Goal: Information Seeking & Learning: Learn about a topic

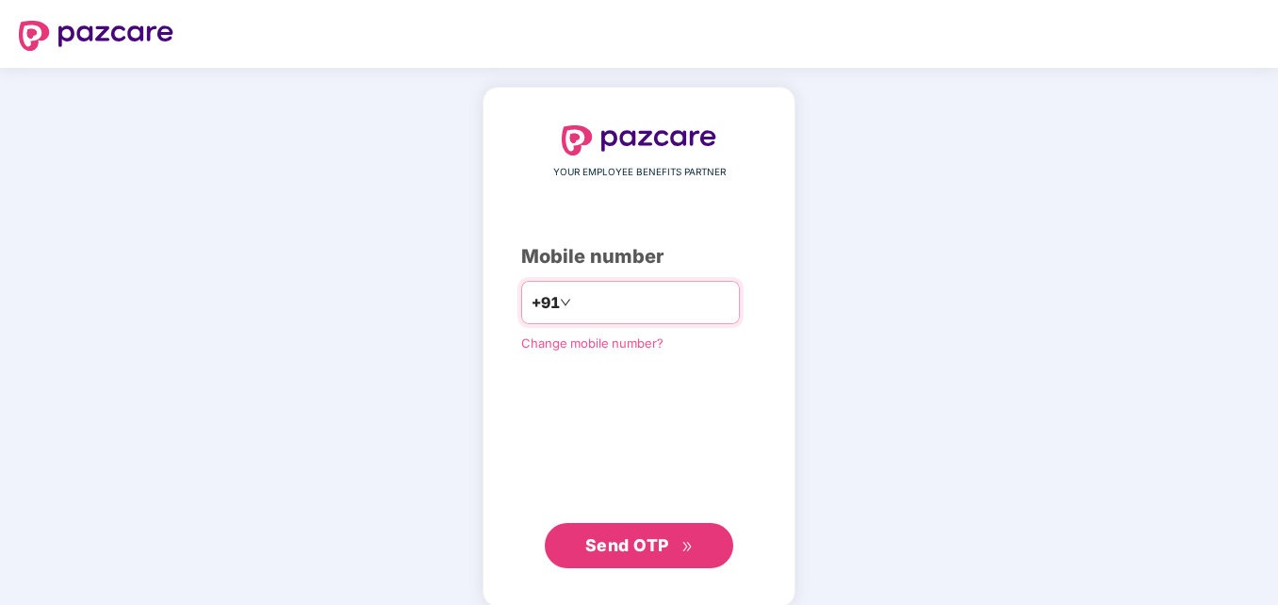
type input "**********"
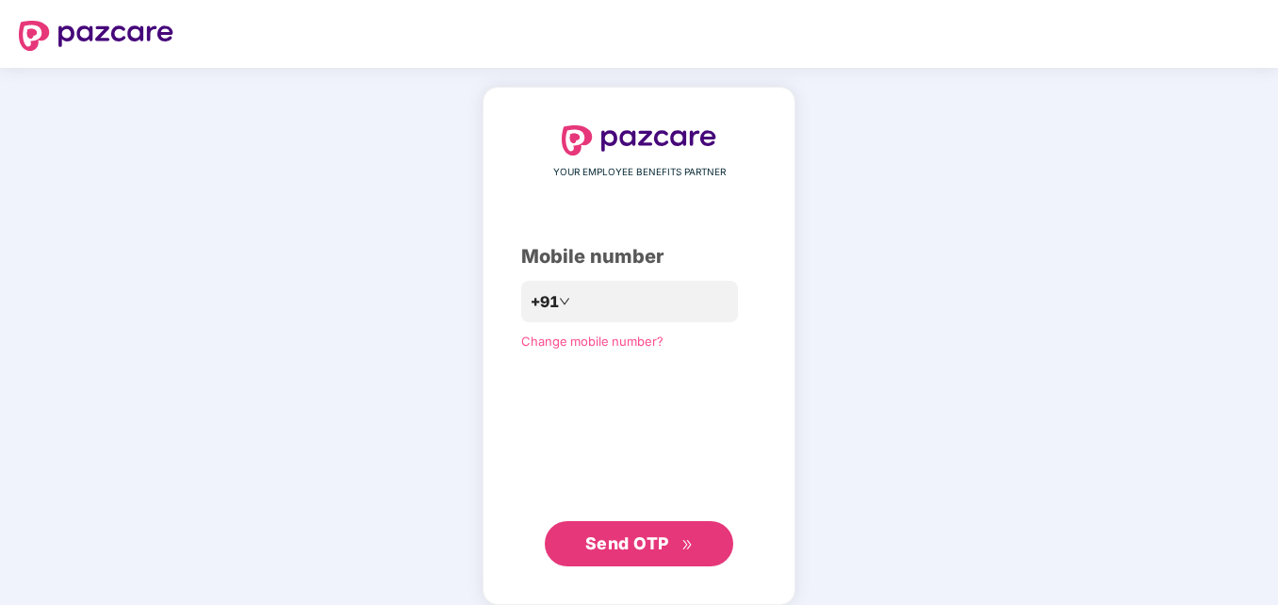
click at [643, 542] on span "Send OTP" at bounding box center [627, 543] width 84 height 20
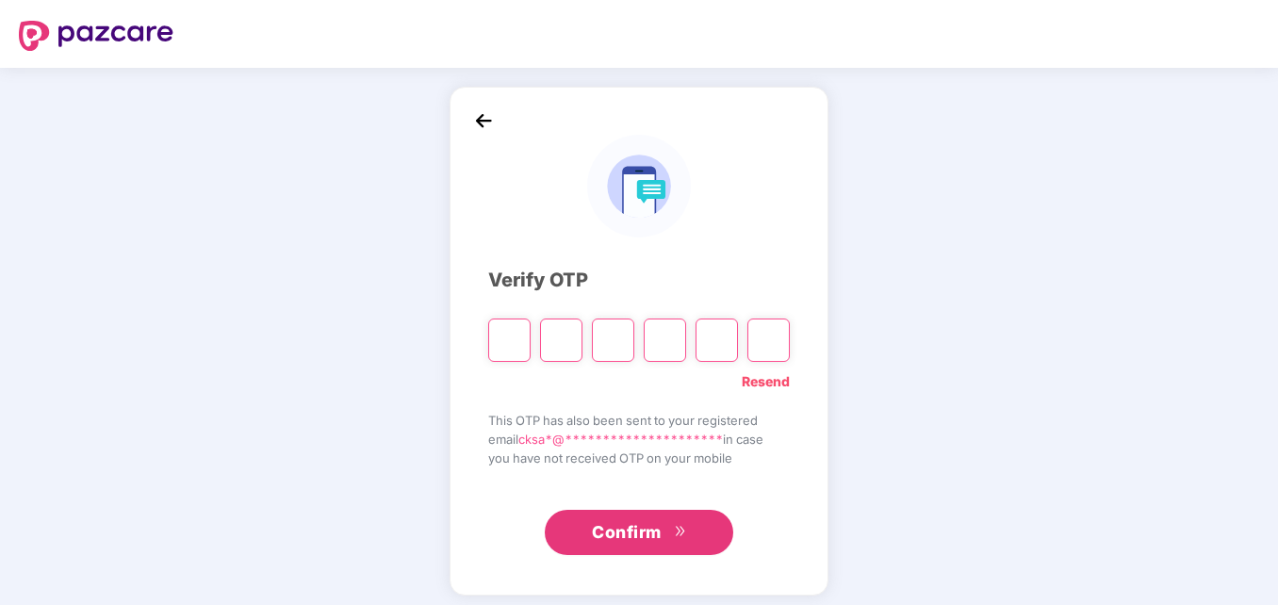
type input "*"
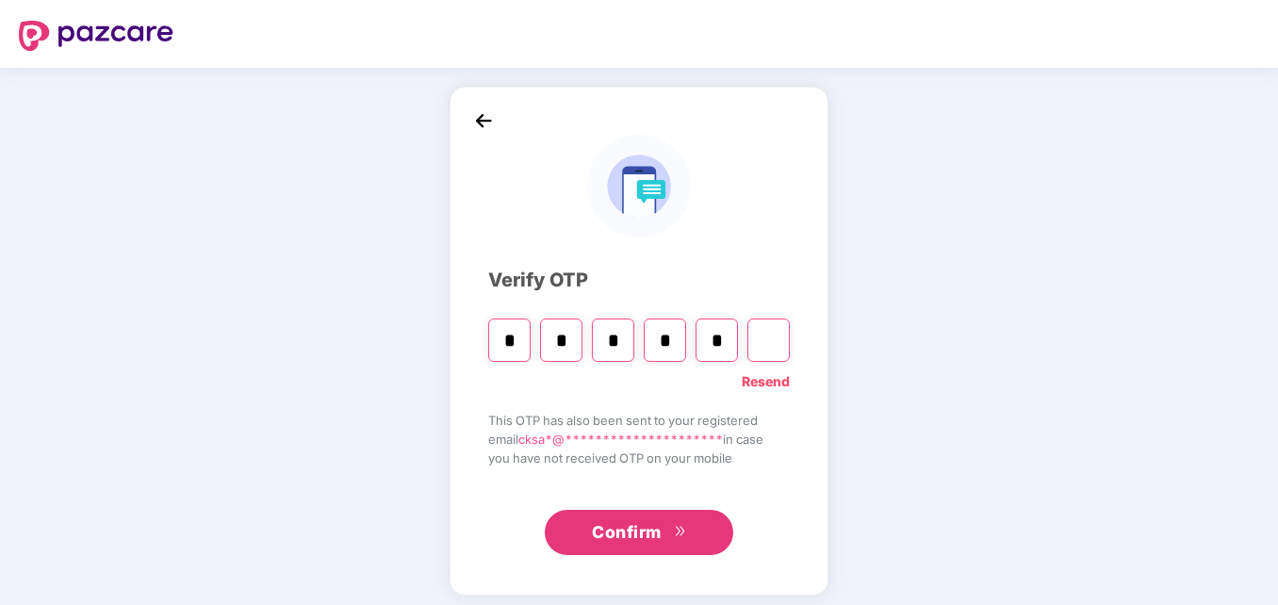
type input "*"
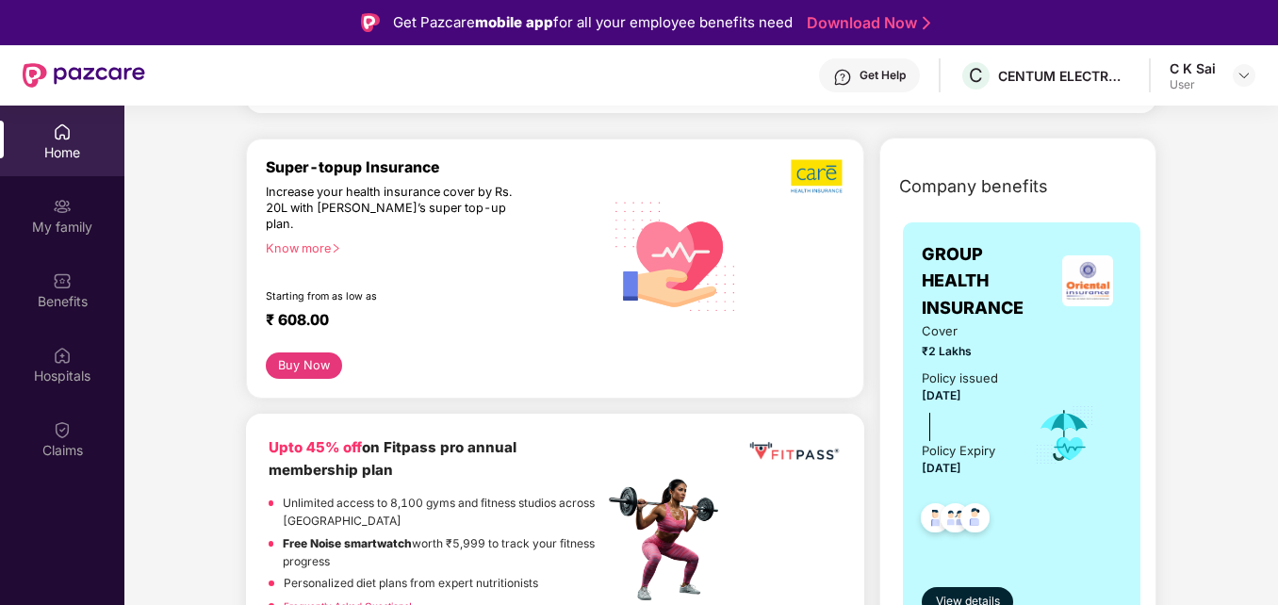
scroll to position [394, 0]
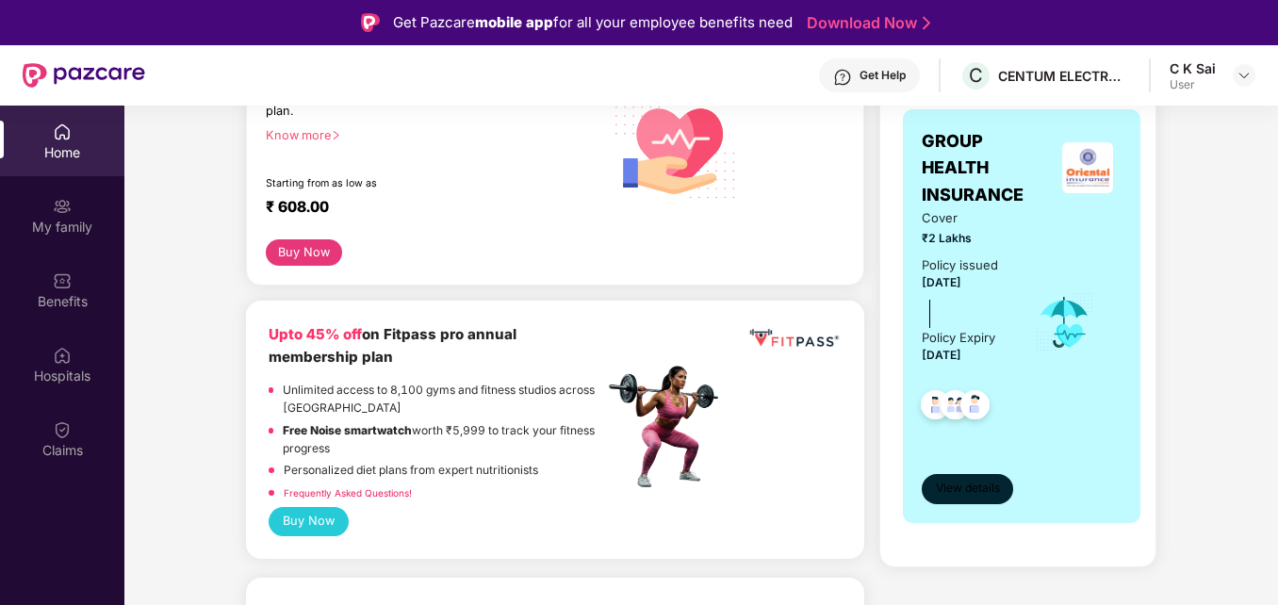
click at [986, 490] on span "View details" at bounding box center [968, 489] width 64 height 18
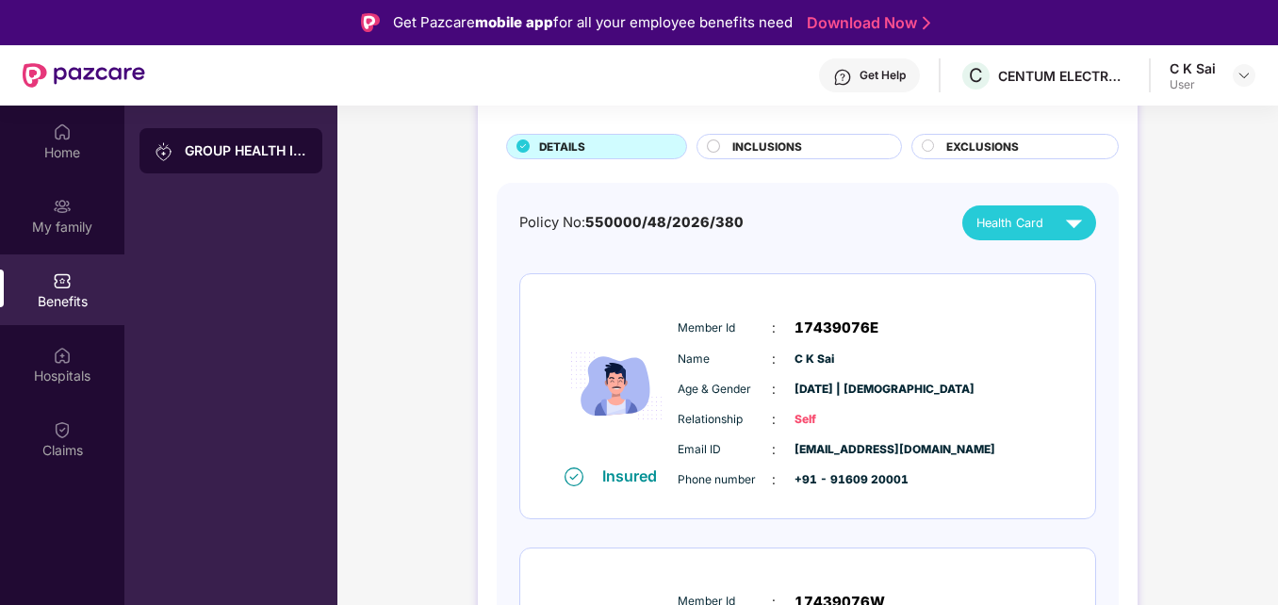
scroll to position [100, 0]
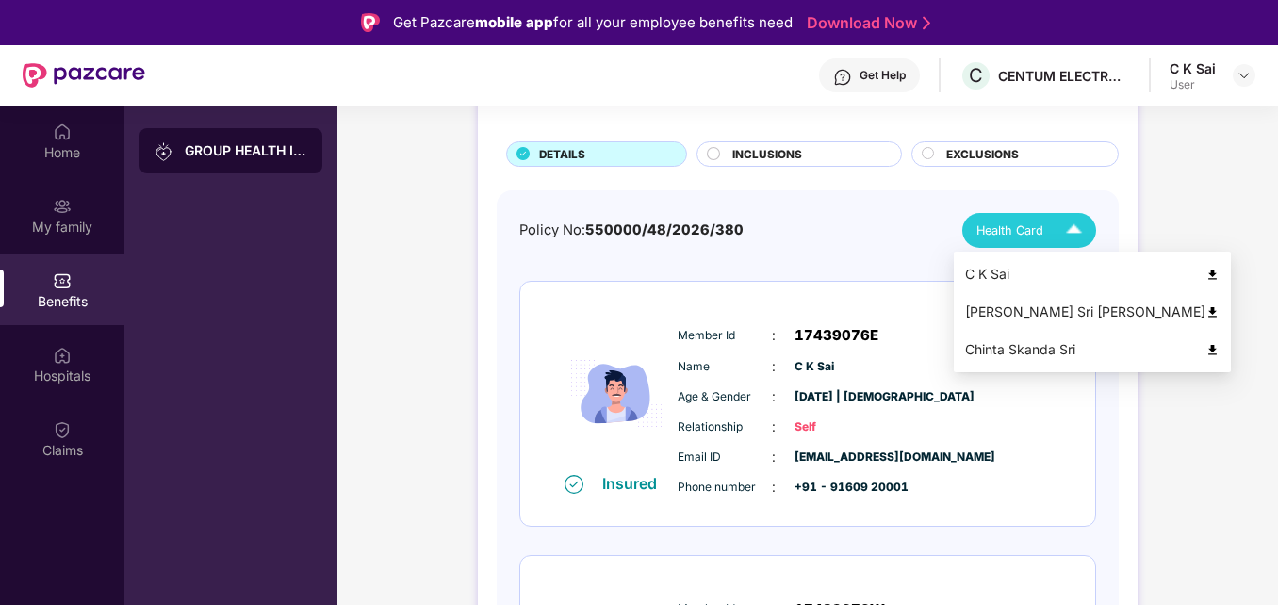
click at [1206, 272] on img at bounding box center [1213, 275] width 14 height 14
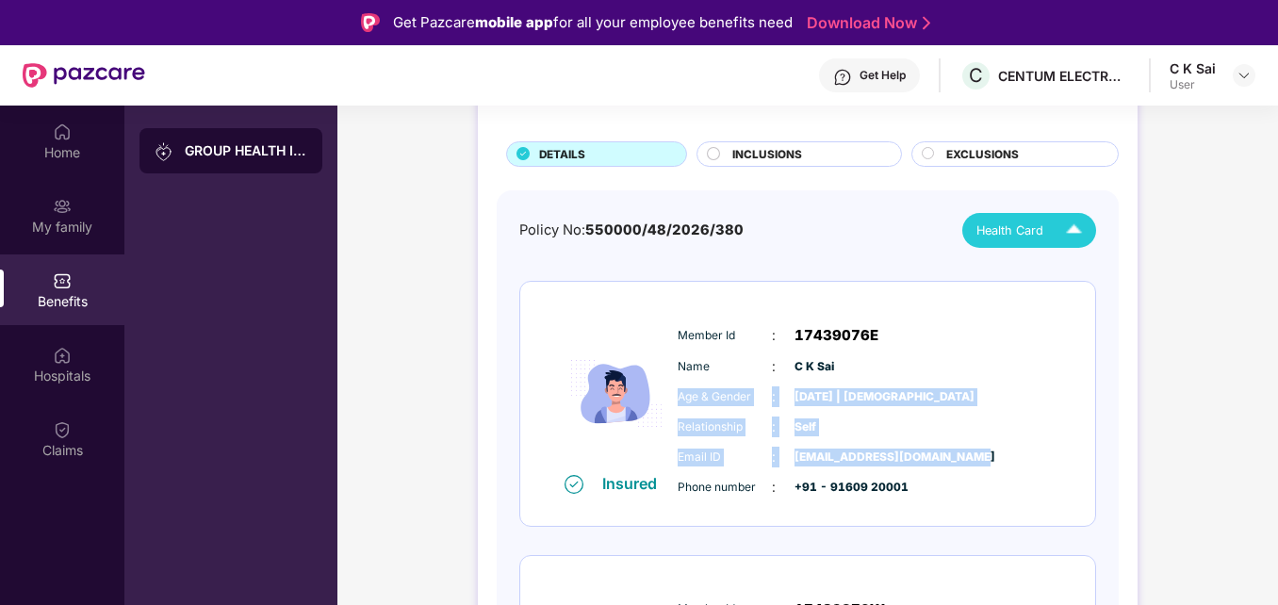
drag, startPoint x: 1273, startPoint y: 358, endPoint x: 1198, endPoint y: 456, distance: 123.7
click at [1198, 456] on div "GROUP HEALTH INSURANCE DETAILS INCLUSIONS EXCLUSIONS Policy No: 550000/48/2026/…" at bounding box center [807, 603] width 941 height 1176
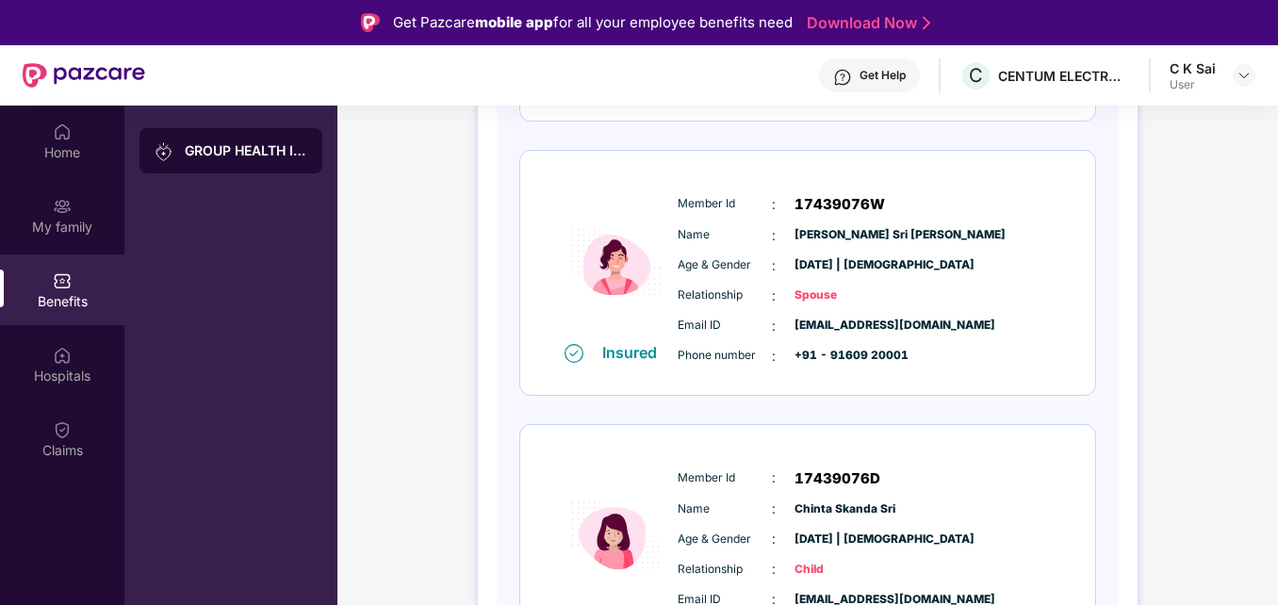
scroll to position [515, 0]
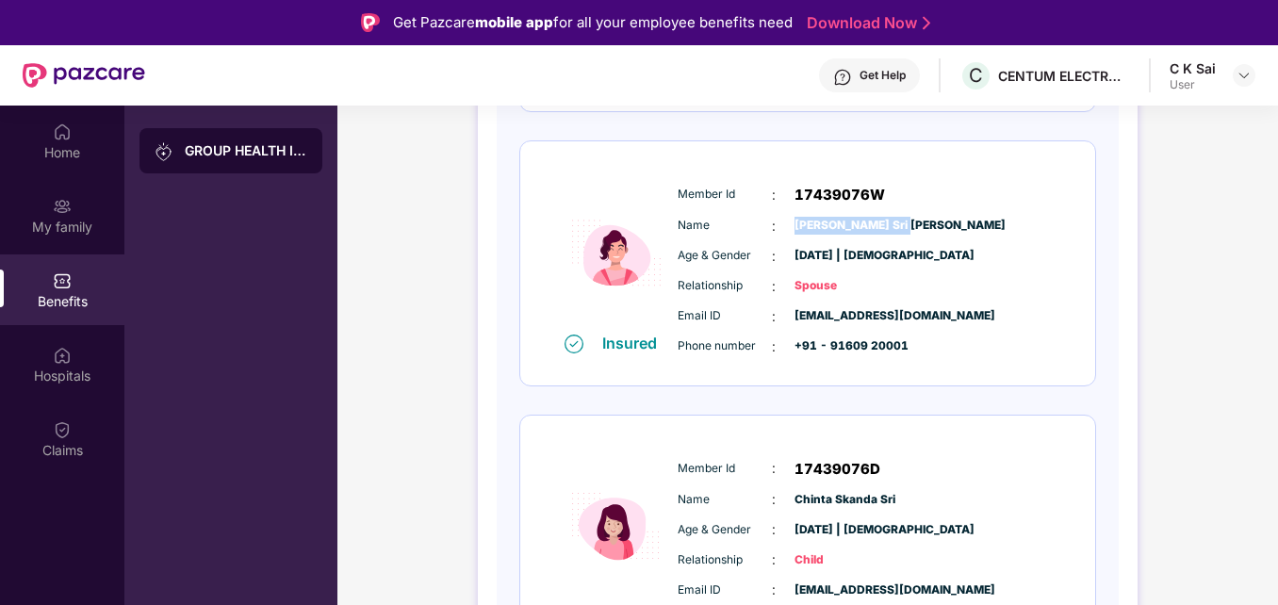
drag, startPoint x: 896, startPoint y: 225, endPoint x: 789, endPoint y: 216, distance: 107.9
click at [789, 216] on div "Name : [PERSON_NAME] Sri [PERSON_NAME]" at bounding box center [865, 226] width 374 height 21
copy span "[PERSON_NAME] Sri [PERSON_NAME]"
click at [993, 258] on div "Age & Gender : [DATE] | [DEMOGRAPHIC_DATA]" at bounding box center [865, 256] width 374 height 21
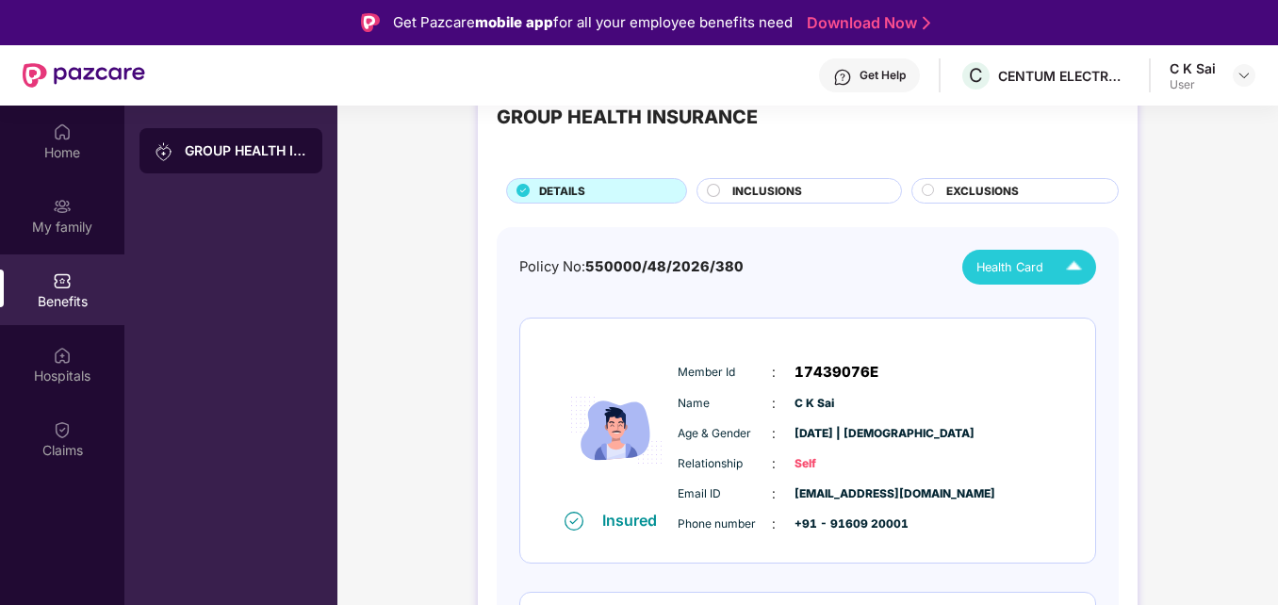
scroll to position [61, 0]
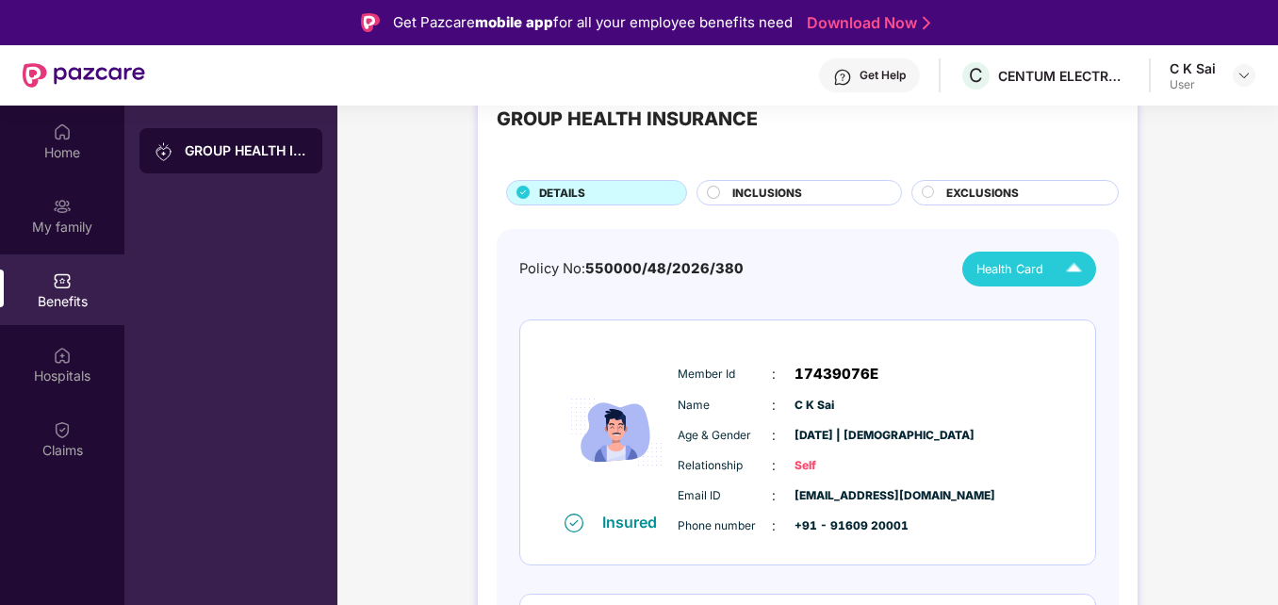
click at [1030, 254] on div "Health Card" at bounding box center [1033, 269] width 114 height 33
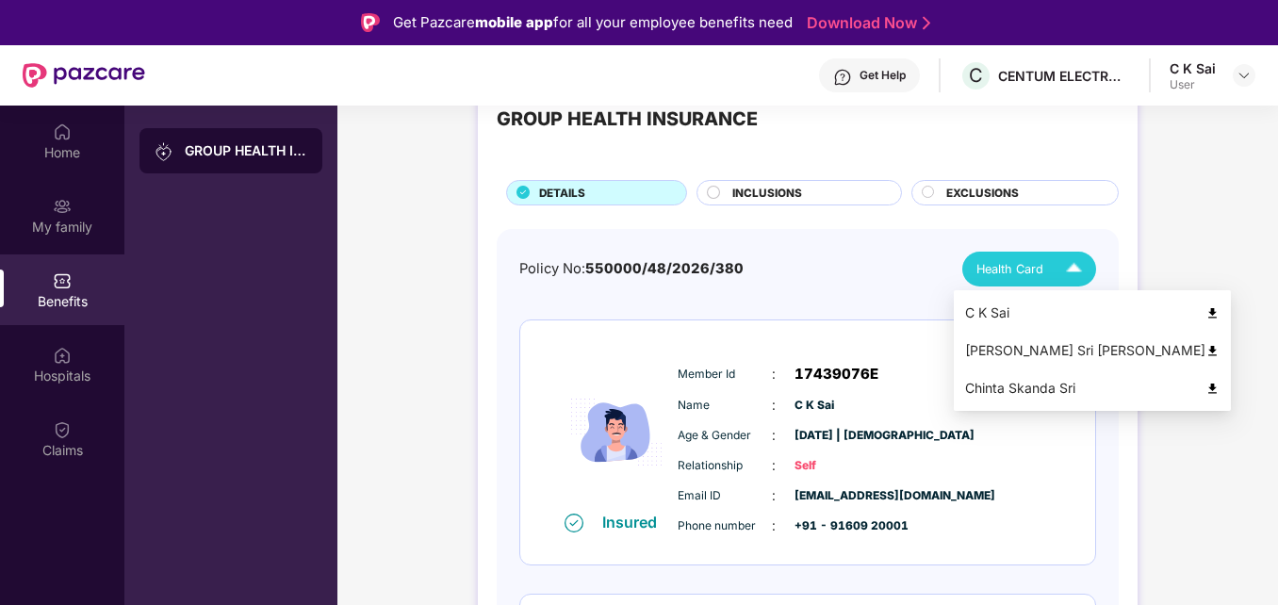
click at [1206, 348] on img at bounding box center [1213, 351] width 14 height 14
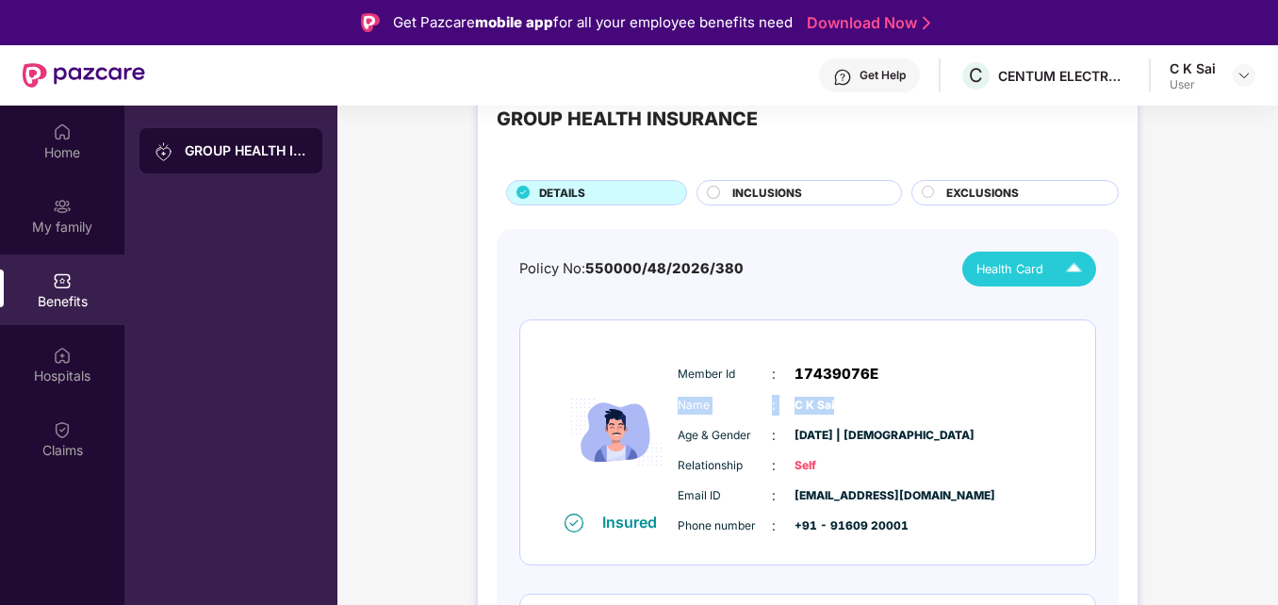
drag, startPoint x: 1275, startPoint y: 322, endPoint x: 1199, endPoint y: 407, distance: 114.1
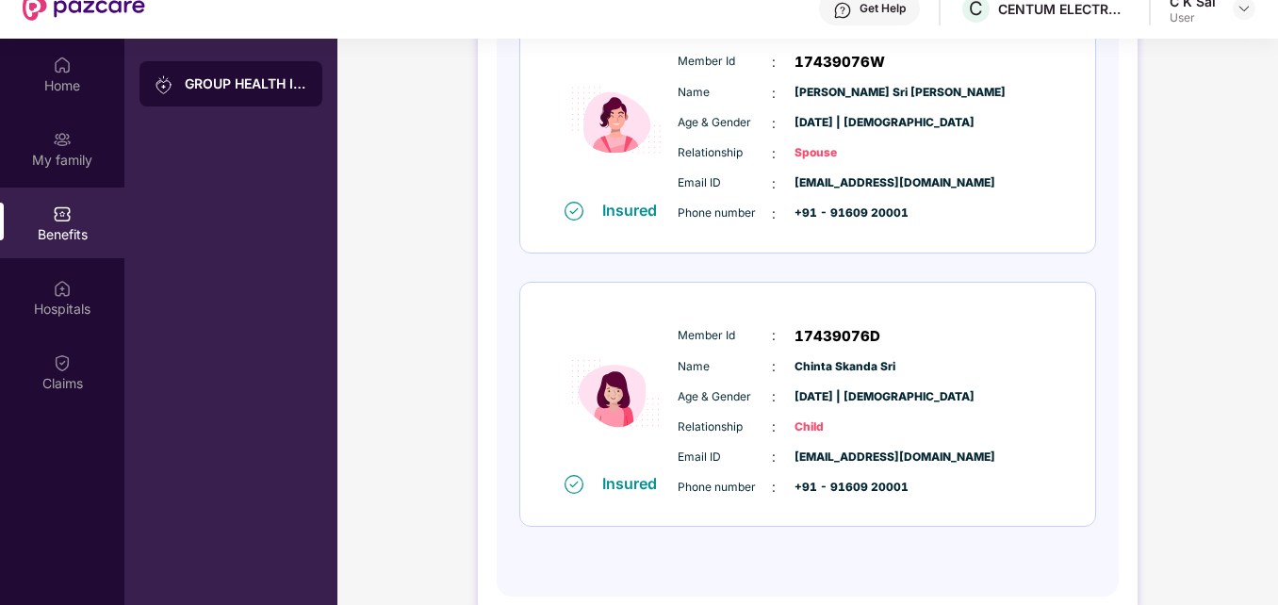
scroll to position [106, 0]
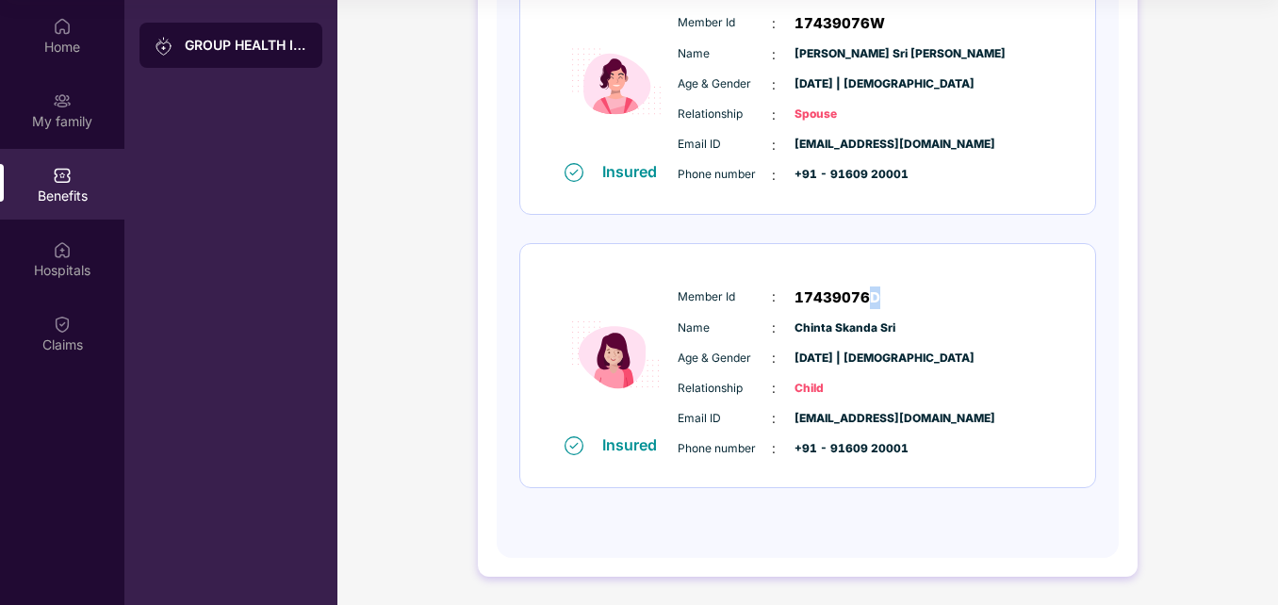
click at [871, 303] on span "17439076D" at bounding box center [838, 298] width 86 height 23
drag, startPoint x: 871, startPoint y: 303, endPoint x: 792, endPoint y: 329, distance: 83.5
click at [792, 329] on div "Name : [PERSON_NAME]" at bounding box center [865, 328] width 374 height 21
copy span "Chinta Skanda Sri"
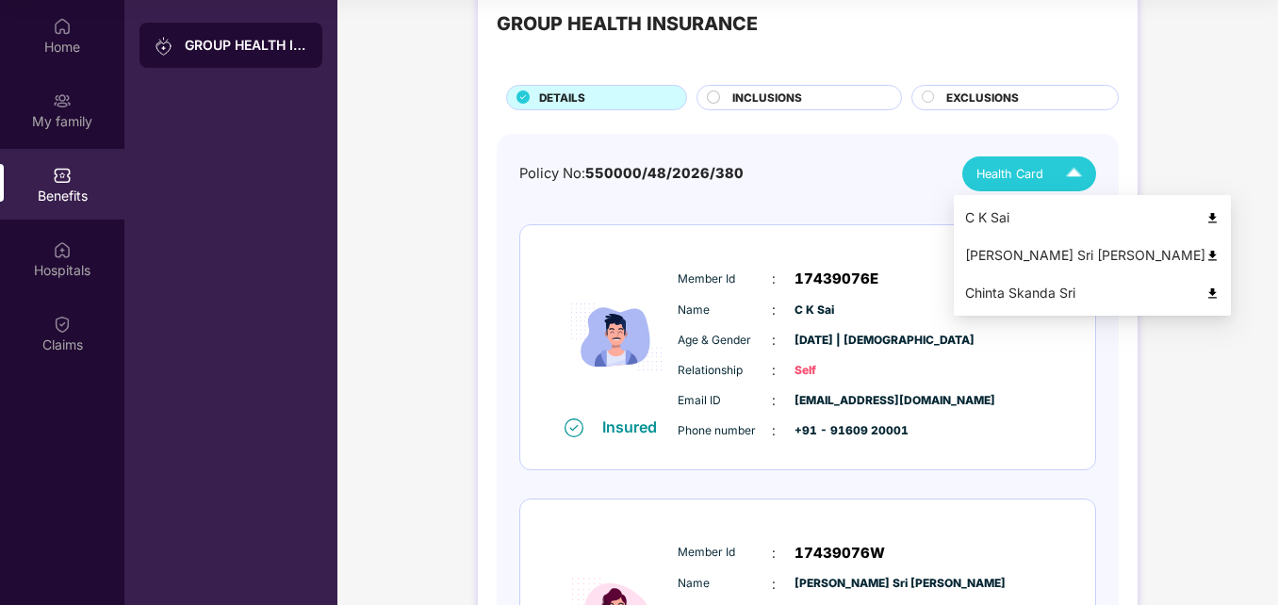
click at [1043, 172] on div "Health Card" at bounding box center [1033, 173] width 114 height 33
click at [1206, 291] on img at bounding box center [1213, 294] width 14 height 14
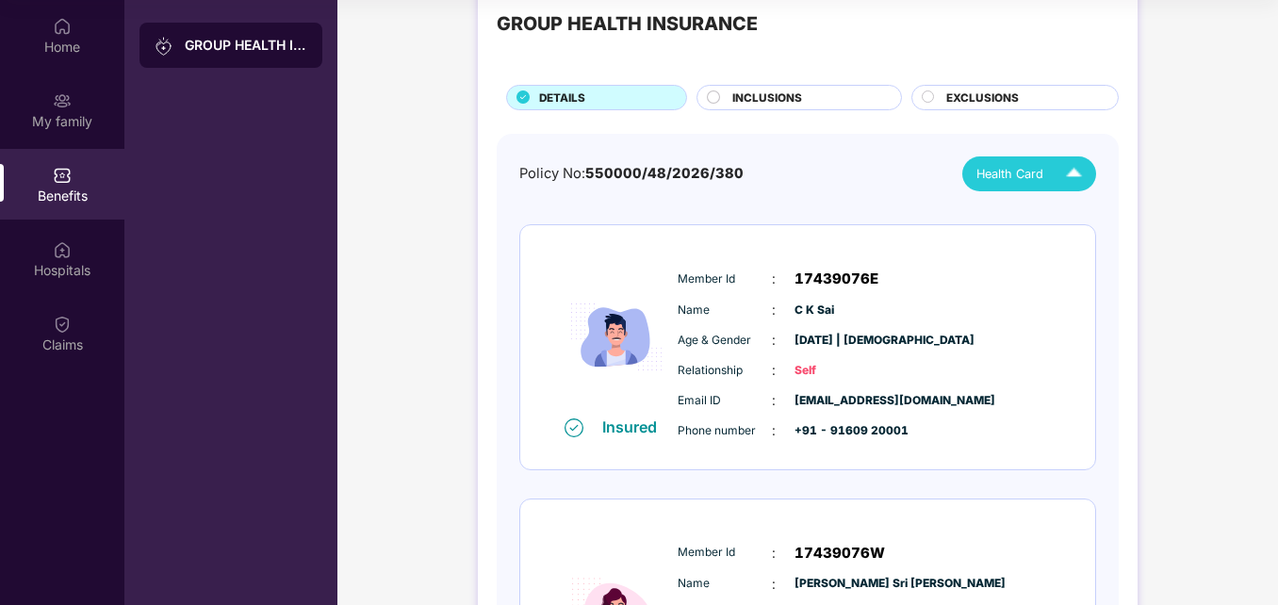
click at [805, 90] on div "INCLUSIONS" at bounding box center [807, 100] width 169 height 20
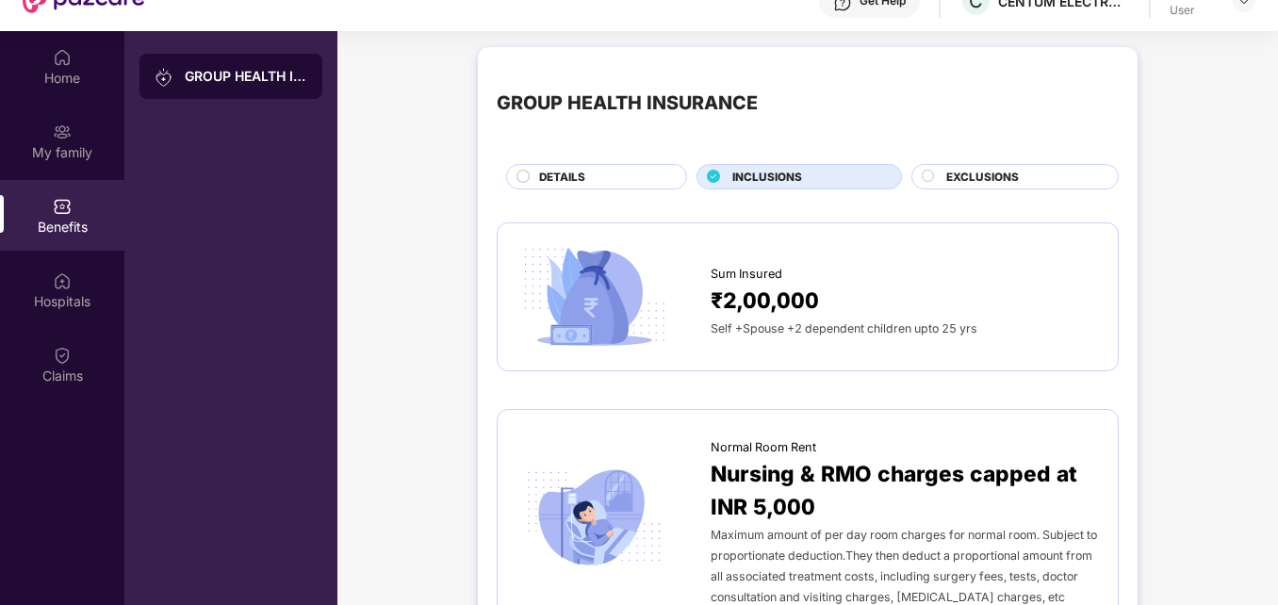
scroll to position [0, 0]
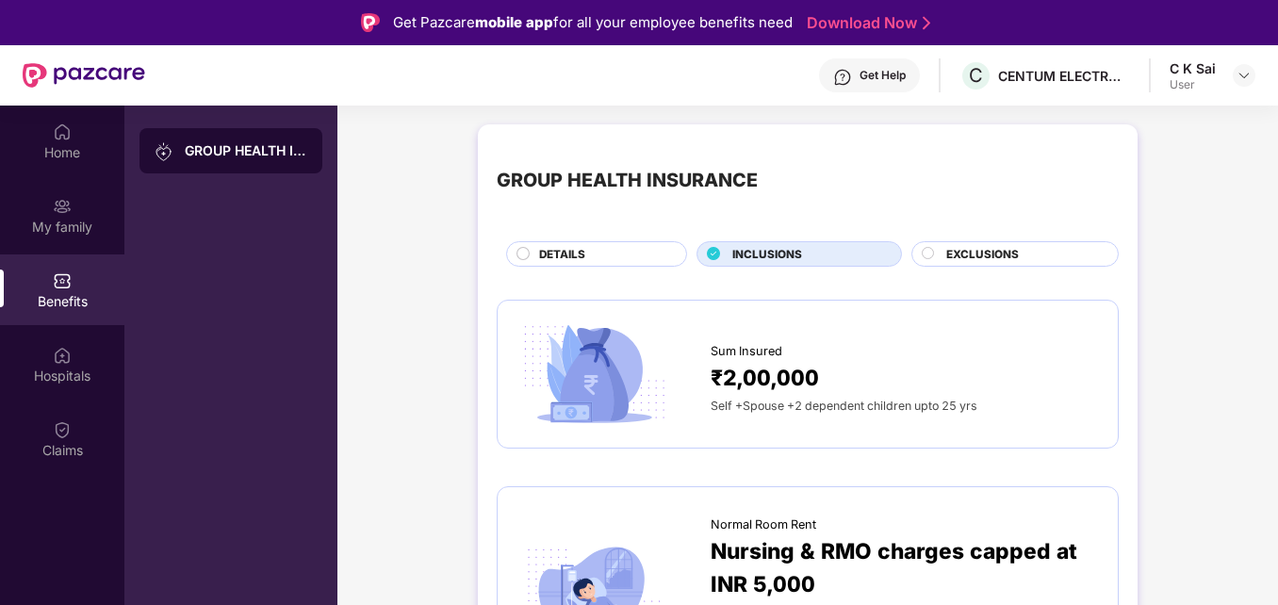
click at [975, 261] on span "EXCLUSIONS" at bounding box center [982, 254] width 73 height 17
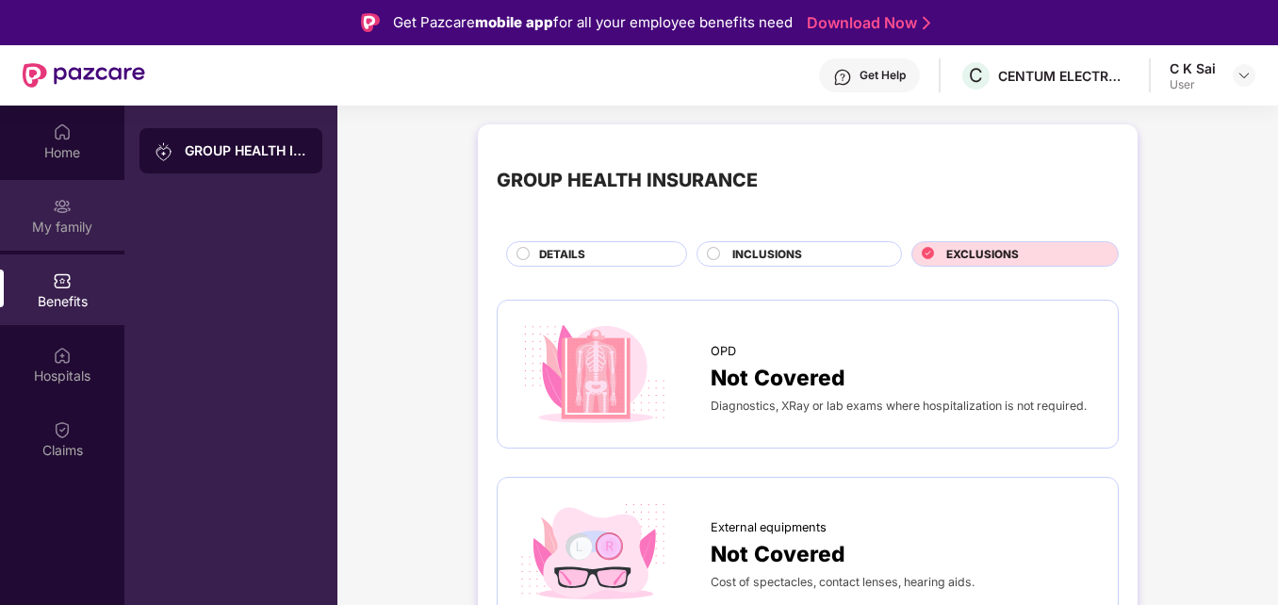
click at [86, 215] on div "My family" at bounding box center [62, 215] width 124 height 71
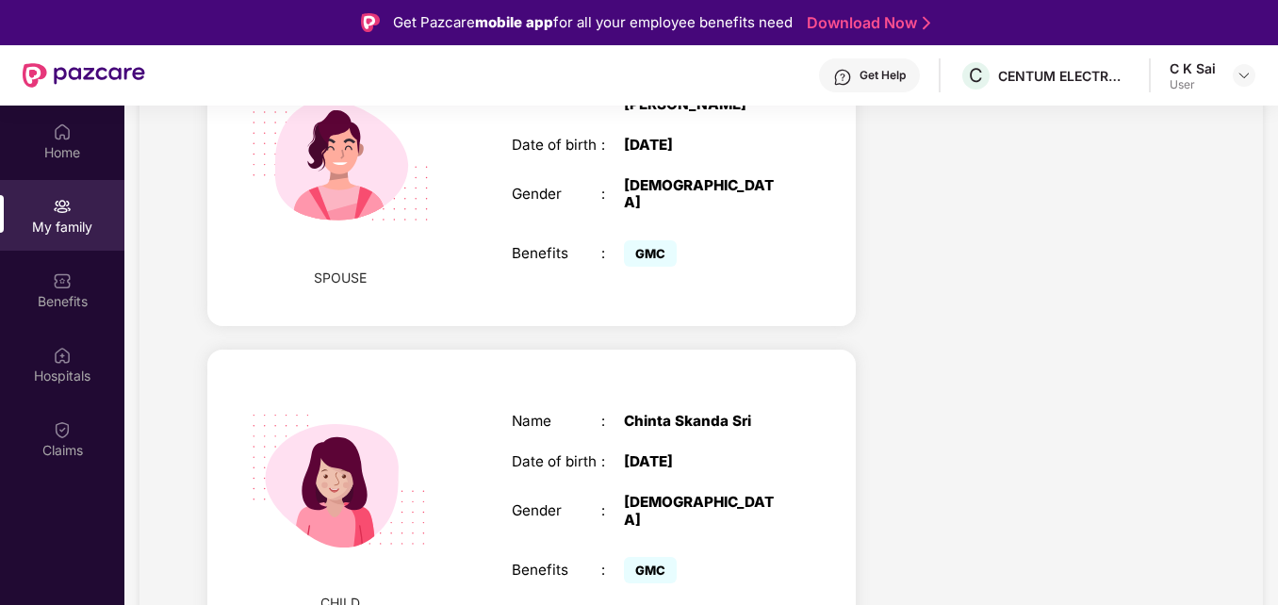
scroll to position [126, 0]
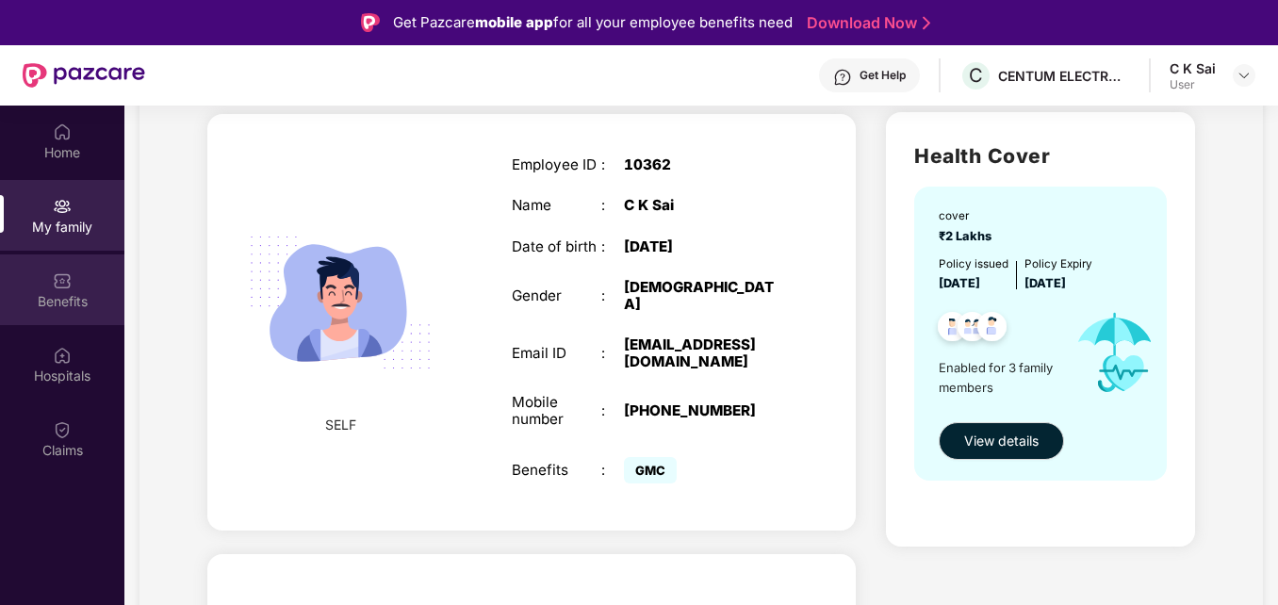
click at [47, 290] on div "Benefits" at bounding box center [62, 289] width 124 height 71
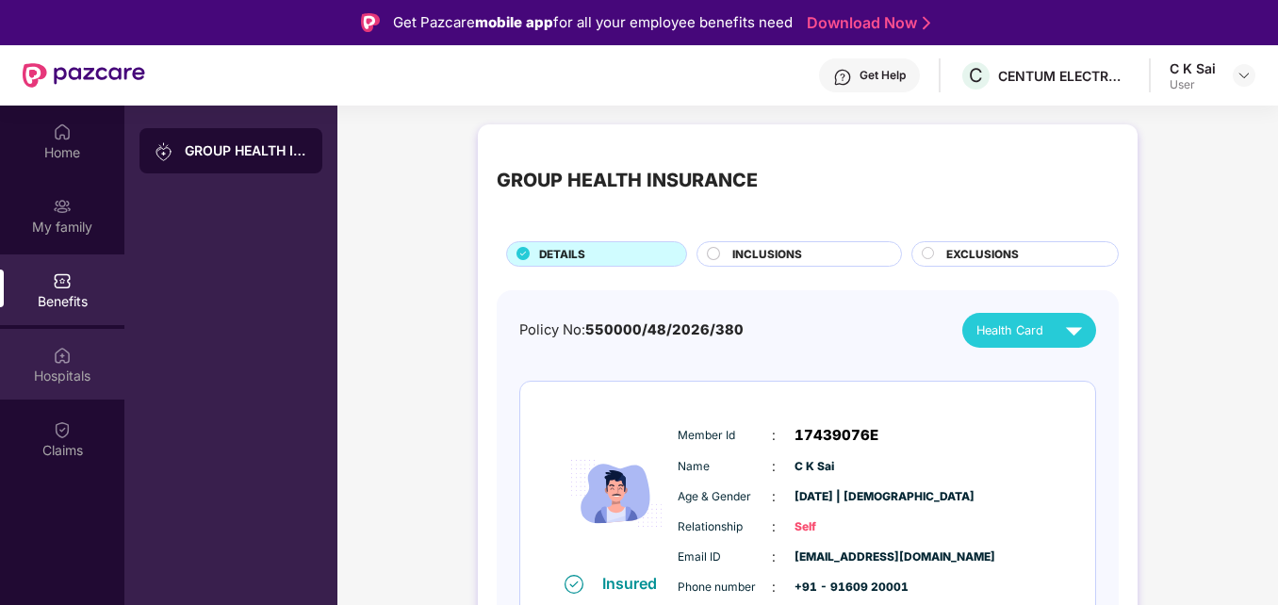
click at [54, 336] on div "Hospitals" at bounding box center [62, 364] width 124 height 71
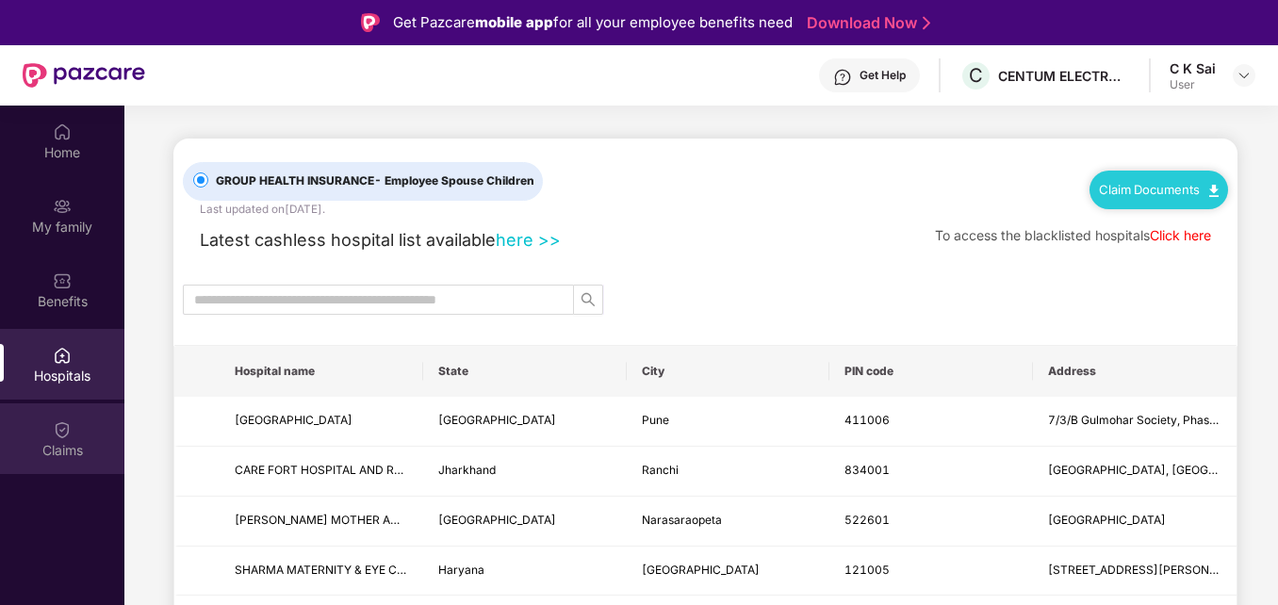
click at [64, 411] on div "Claims" at bounding box center [62, 438] width 124 height 71
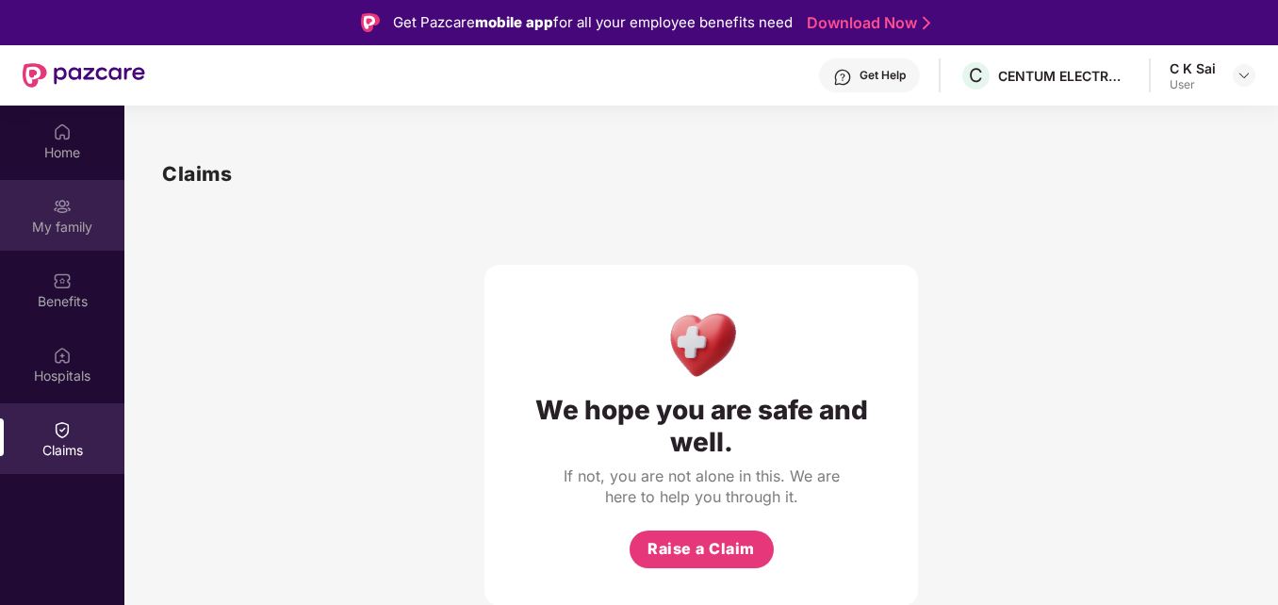
click at [70, 235] on div "My family" at bounding box center [62, 227] width 124 height 19
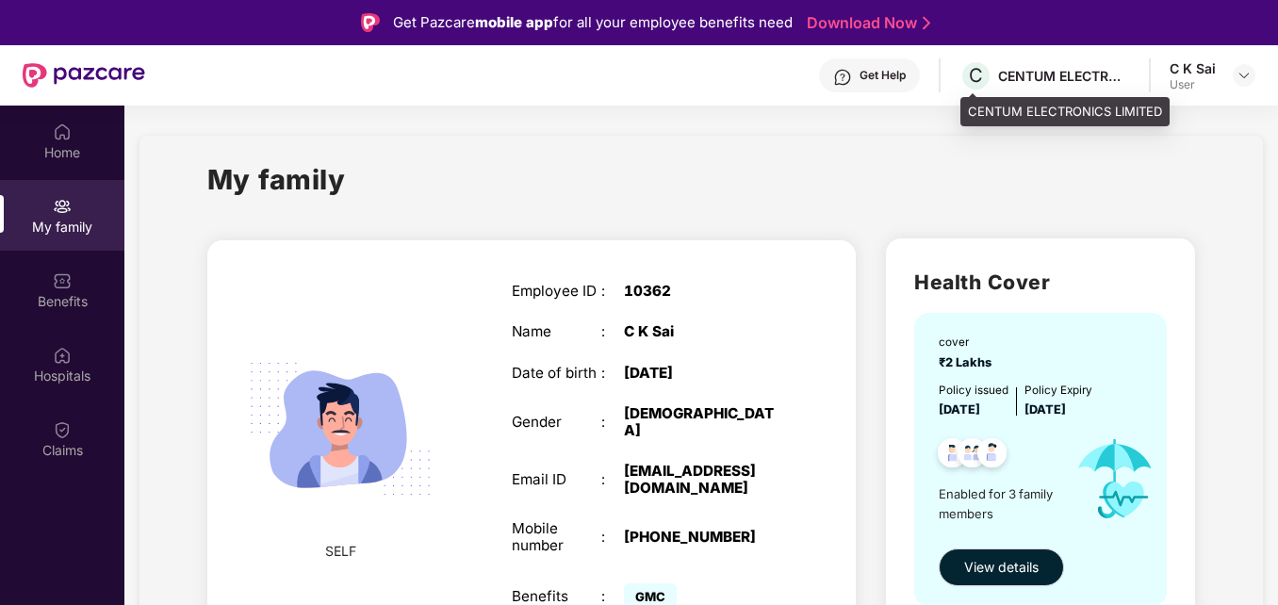
click at [1106, 71] on div "CENTUM ELECTRONICS LIMITED" at bounding box center [1064, 76] width 132 height 18
click at [976, 78] on span "C" at bounding box center [976, 75] width 14 height 23
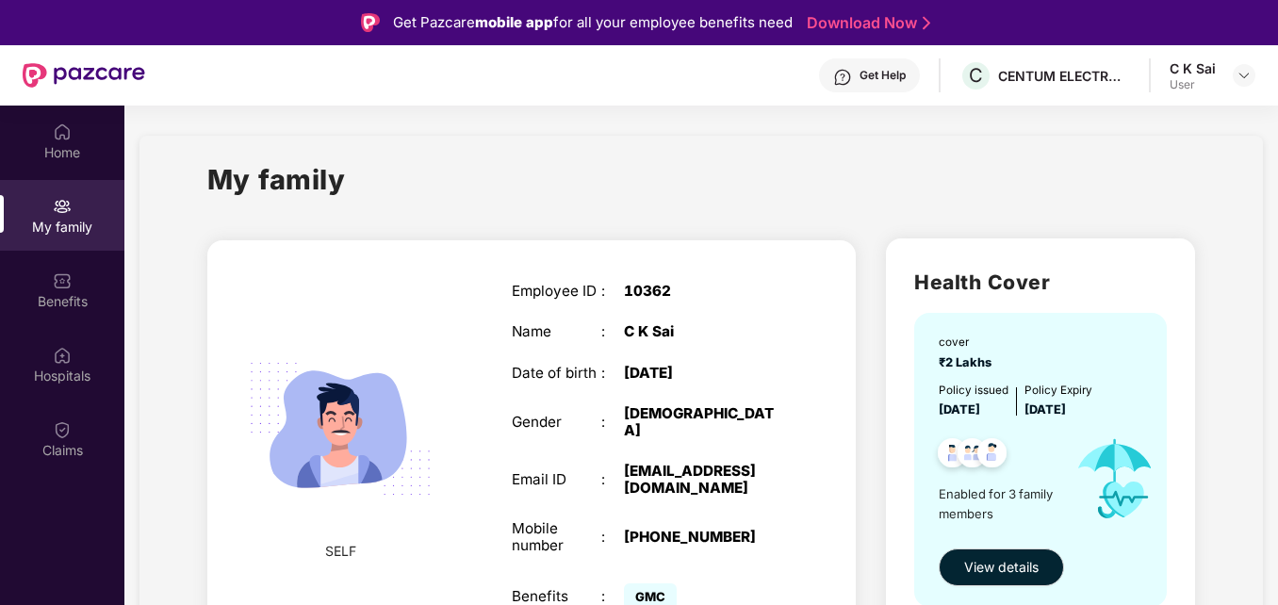
click at [1259, 79] on header "Get Help C CENTUM ELECTRONICS LIMITED C K Sai User" at bounding box center [639, 75] width 1278 height 60
click at [1241, 76] on img at bounding box center [1244, 75] width 15 height 15
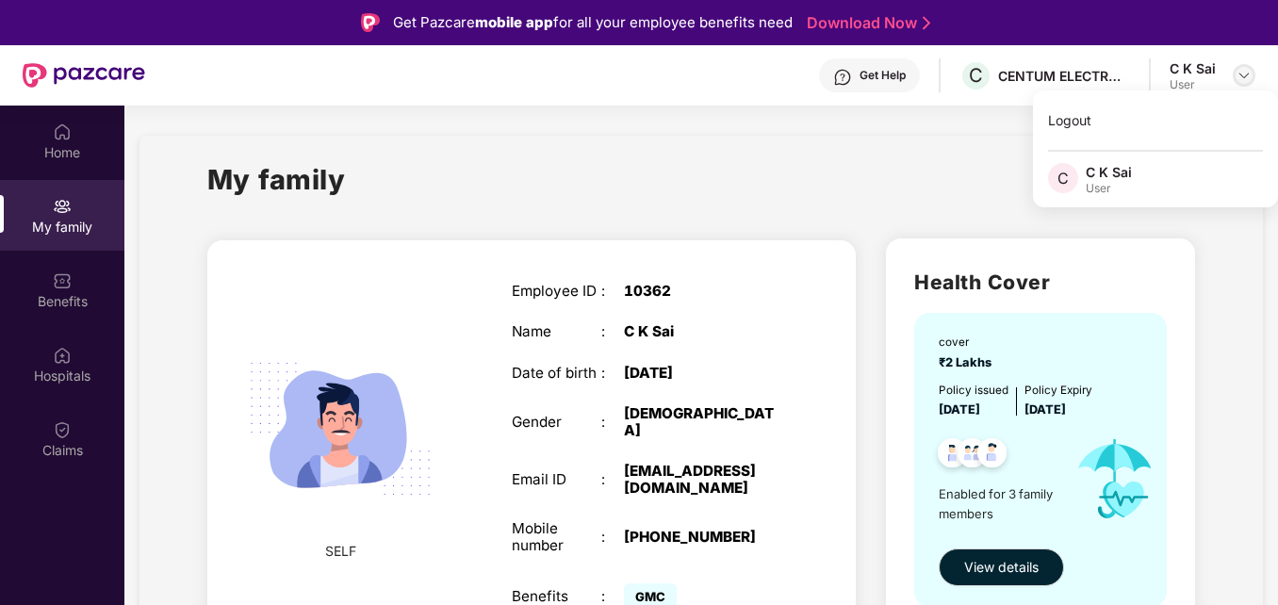
click at [1240, 76] on img at bounding box center [1244, 75] width 15 height 15
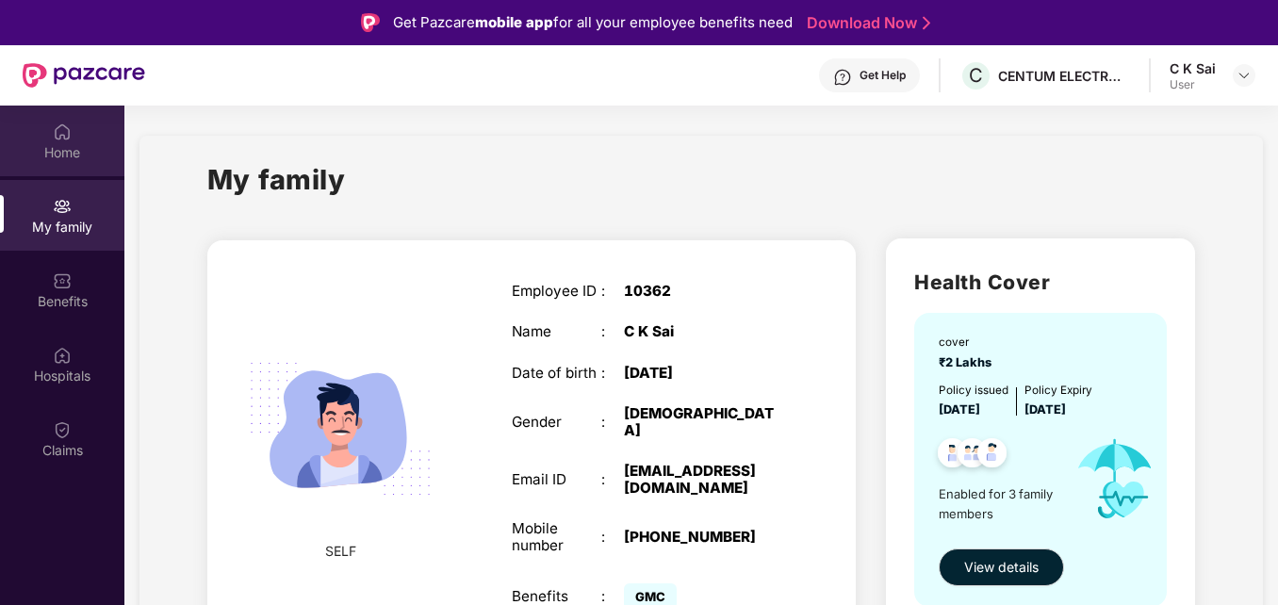
click at [87, 149] on div "Home" at bounding box center [62, 152] width 124 height 19
